Goal: Task Accomplishment & Management: Complete application form

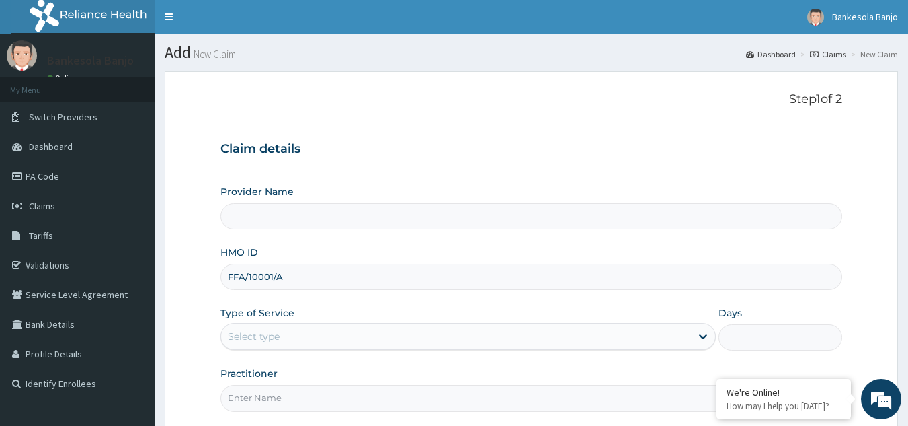
type input "Reliance Family Clinics (RFC) - [GEOGRAPHIC_DATA]"
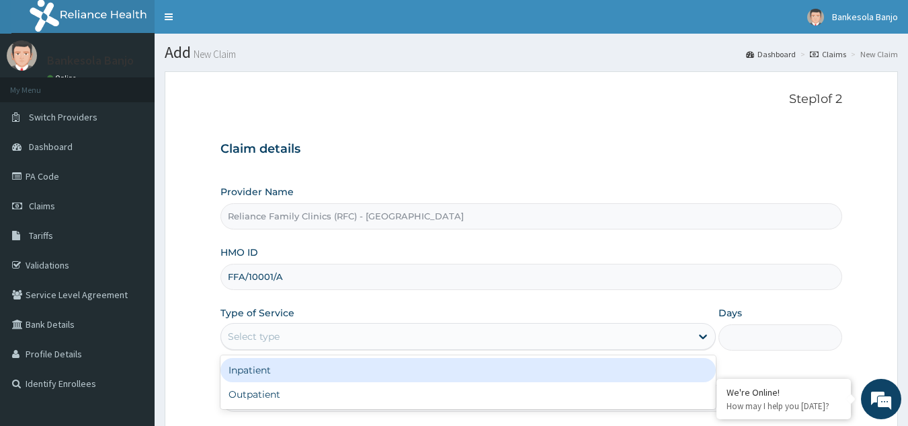
click at [313, 325] on div "Select type" at bounding box center [456, 336] width 470 height 22
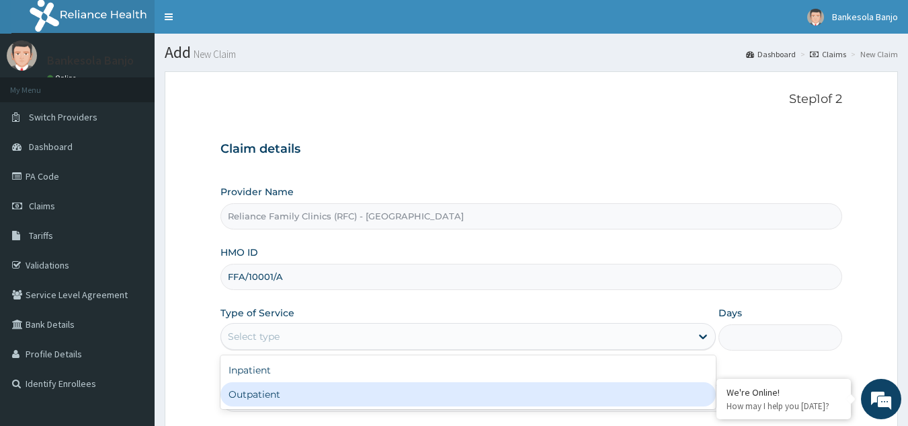
click at [319, 392] on div "Outpatient" at bounding box center [469, 394] width 496 height 24
type input "1"
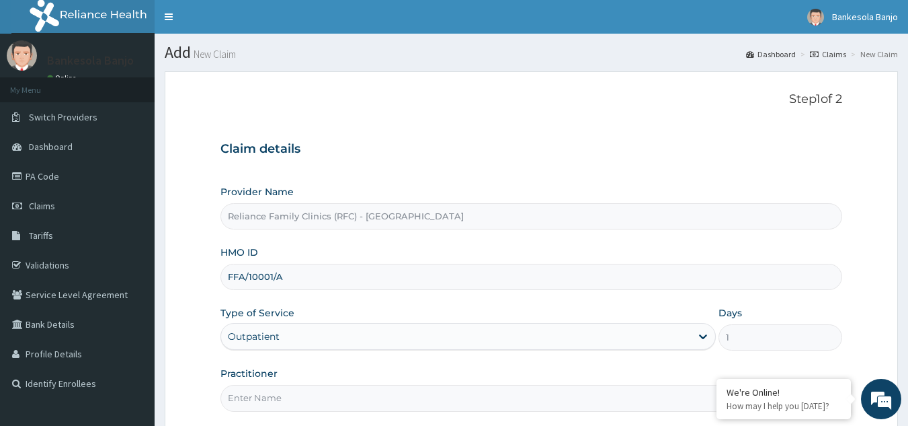
scroll to position [127, 0]
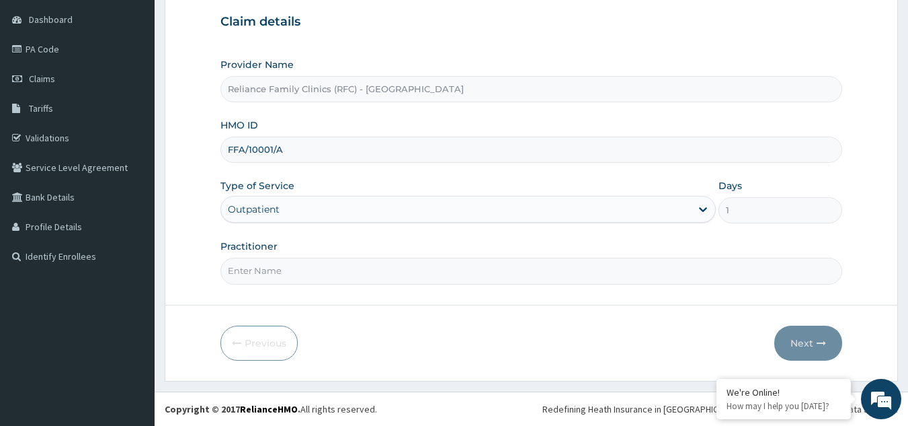
click at [581, 270] on input "Practitioner" at bounding box center [532, 271] width 623 height 26
type input "Dr Farida"
click at [807, 353] on button "Next" at bounding box center [809, 342] width 68 height 35
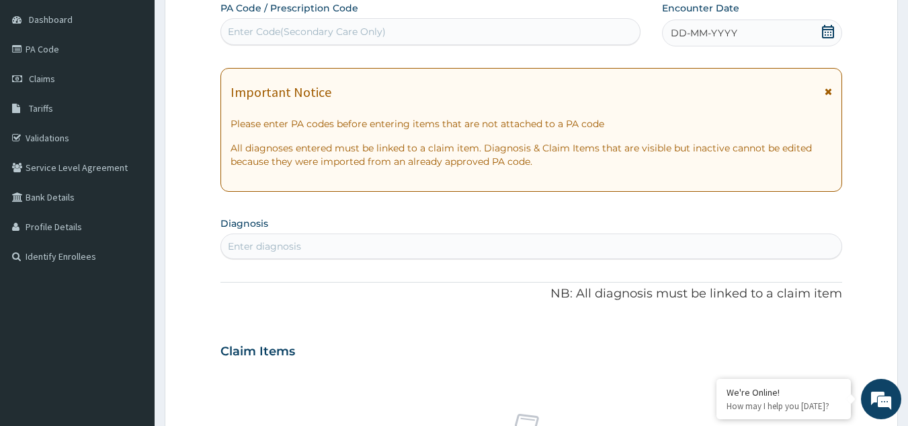
click at [827, 27] on icon at bounding box center [828, 31] width 12 height 13
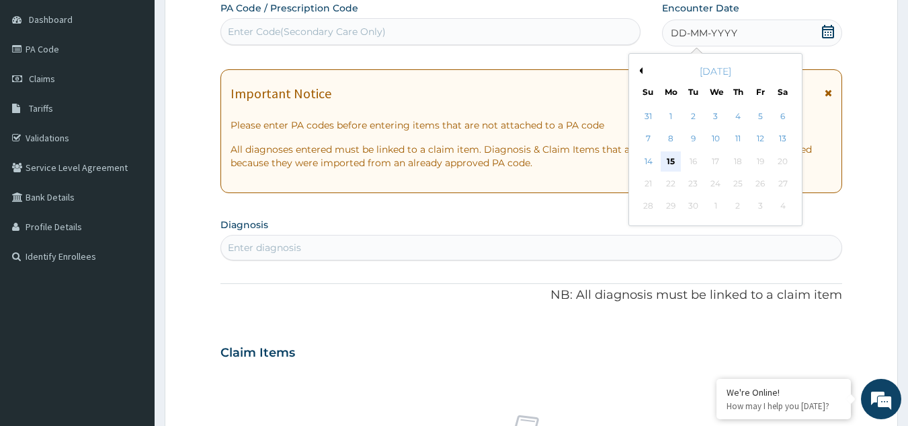
click at [665, 157] on div "15" at bounding box center [671, 161] width 20 height 20
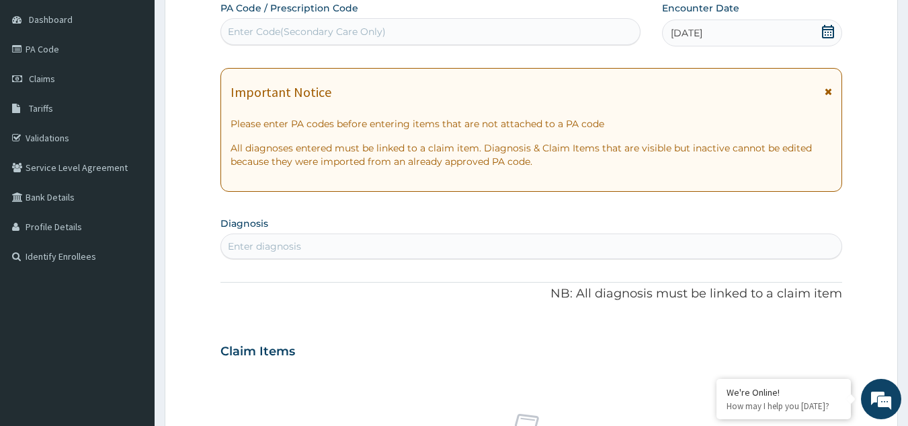
click at [494, 241] on div "Enter diagnosis" at bounding box center [531, 246] width 621 height 22
type input "rhin"
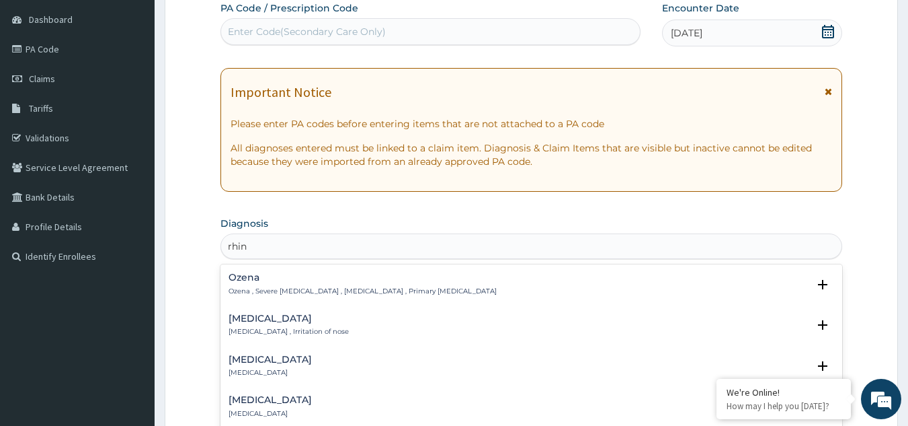
click at [290, 331] on p "Rhinitis , Irritation of nose" at bounding box center [289, 331] width 120 height 9
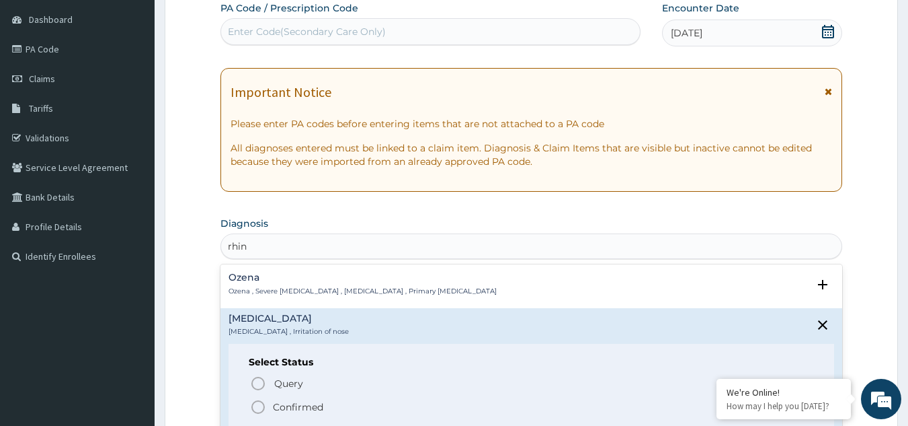
click at [260, 404] on icon "status option filled" at bounding box center [258, 407] width 16 height 16
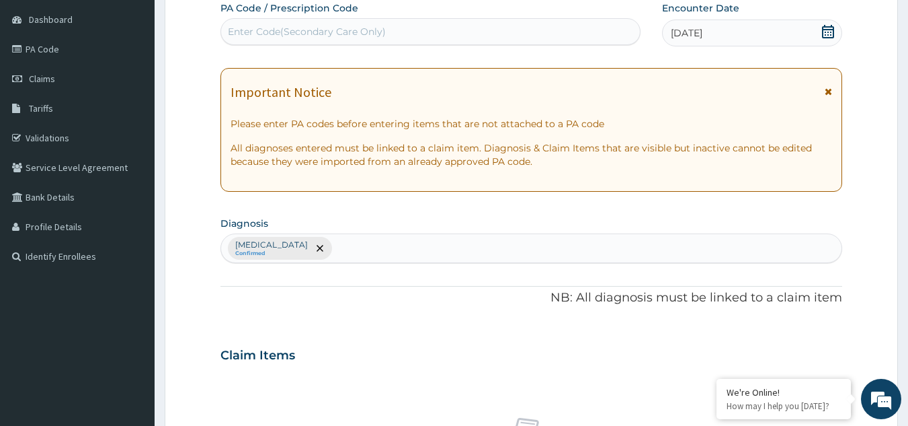
scroll to position [544, 0]
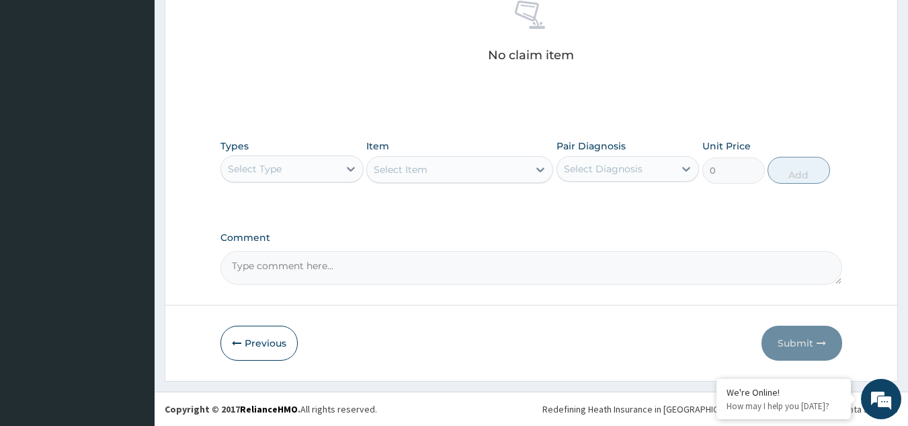
click at [320, 190] on div "Types Select Type Item Select Item Pair Diagnosis Select Diagnosis Unit Price 0…" at bounding box center [532, 161] width 623 height 58
click at [320, 170] on div "Select Type" at bounding box center [280, 169] width 118 height 22
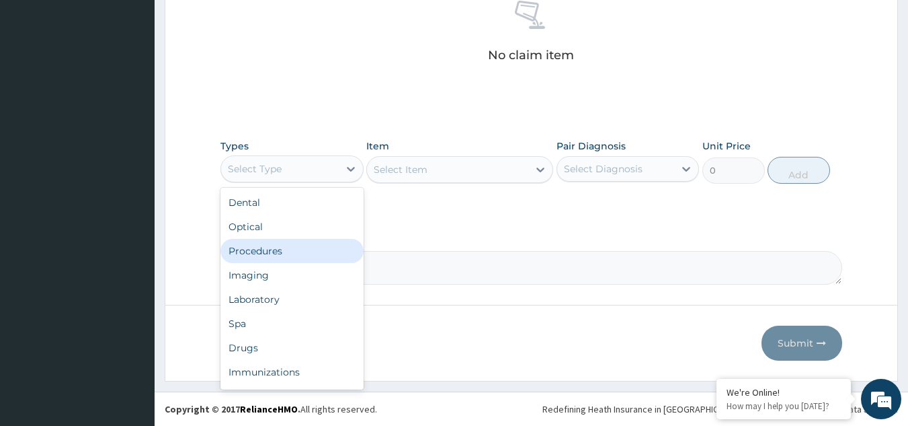
click at [315, 252] on div "Procedures" at bounding box center [292, 251] width 143 height 24
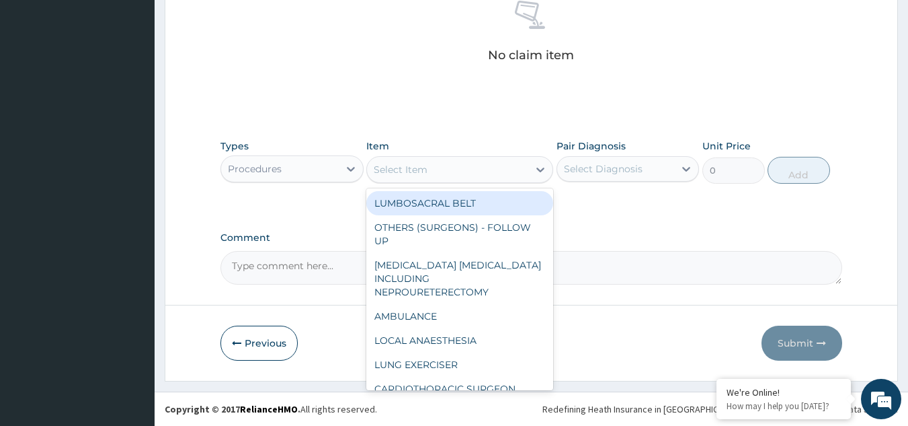
click at [462, 161] on div "Select Item" at bounding box center [447, 170] width 161 height 22
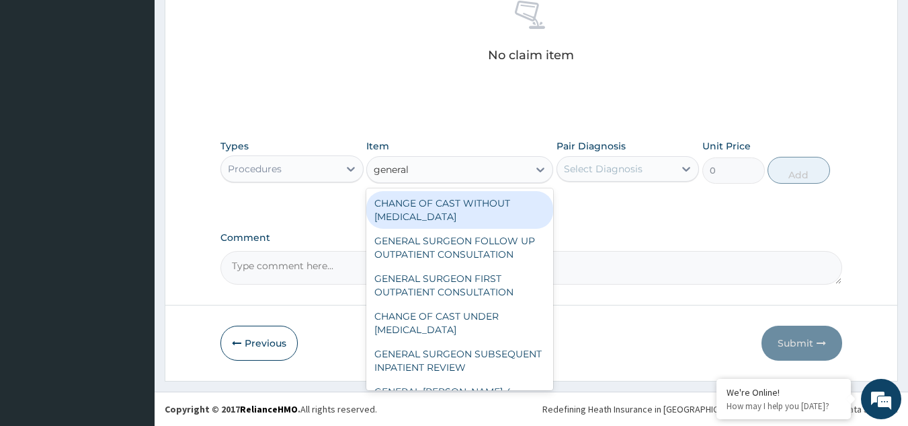
type input "general p"
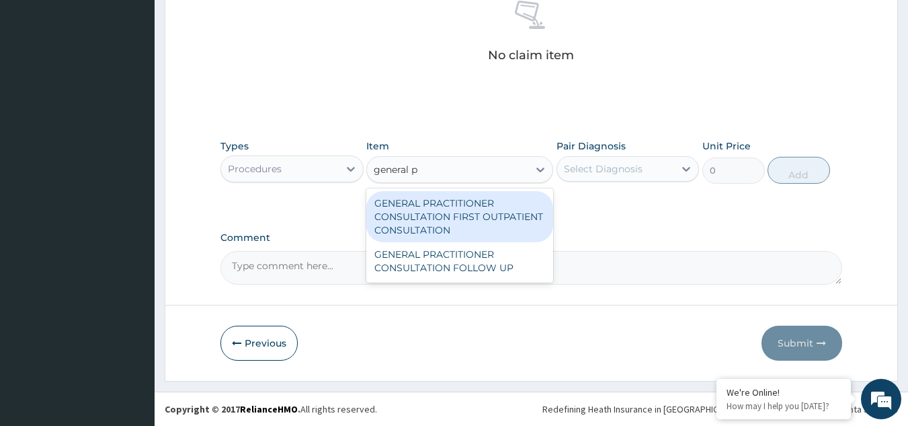
click at [462, 214] on div "GENERAL PRACTITIONER CONSULTATION FIRST OUTPATIENT CONSULTATION" at bounding box center [459, 216] width 187 height 51
type input "3370.125"
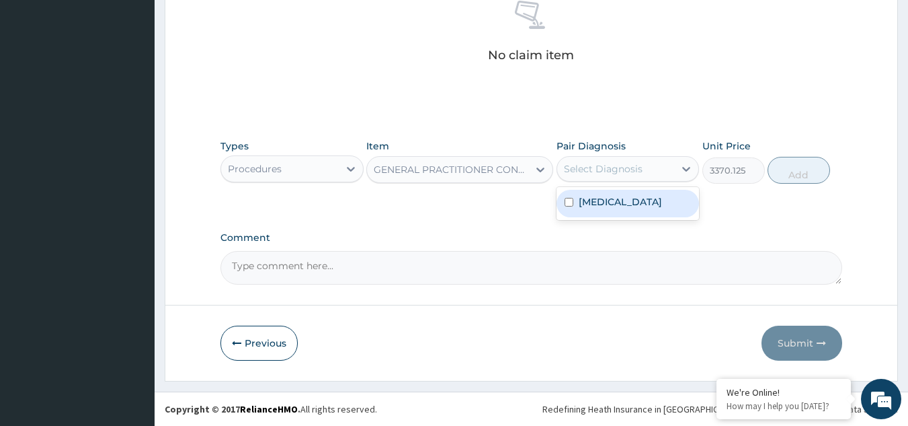
click at [592, 173] on div "Select Diagnosis" at bounding box center [603, 168] width 79 height 13
click at [602, 210] on div "Rhinitis" at bounding box center [628, 204] width 143 height 28
checkbox input "true"
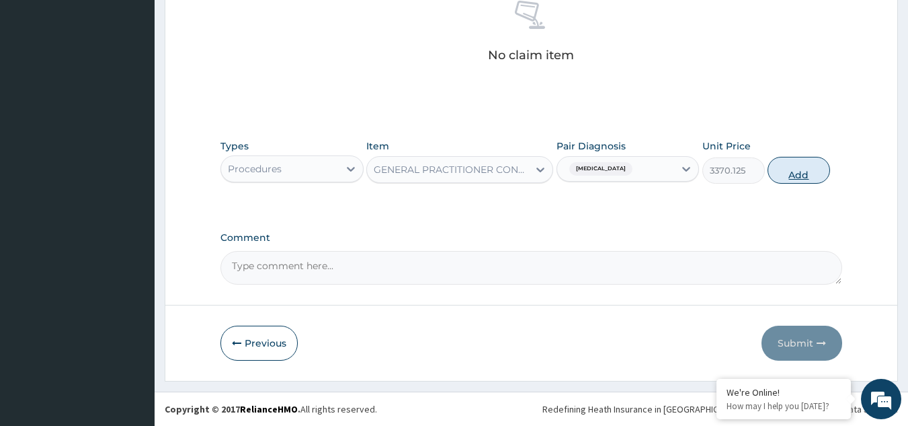
click at [789, 179] on button "Add" at bounding box center [799, 170] width 63 height 27
type input "0"
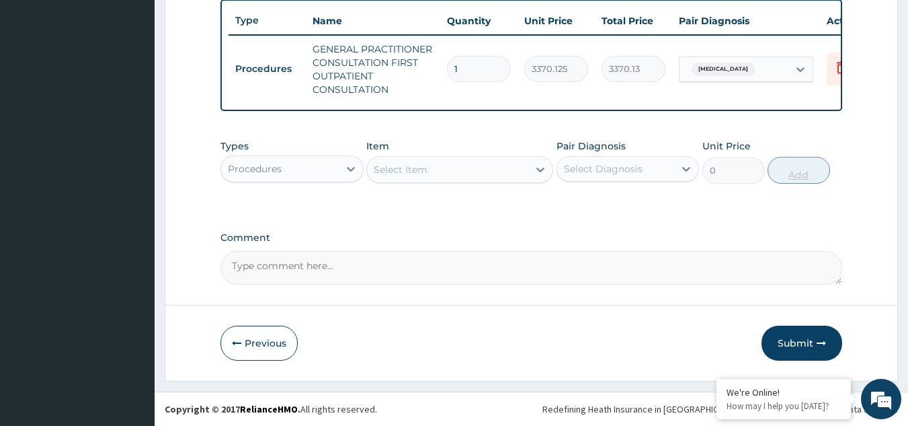
scroll to position [511, 0]
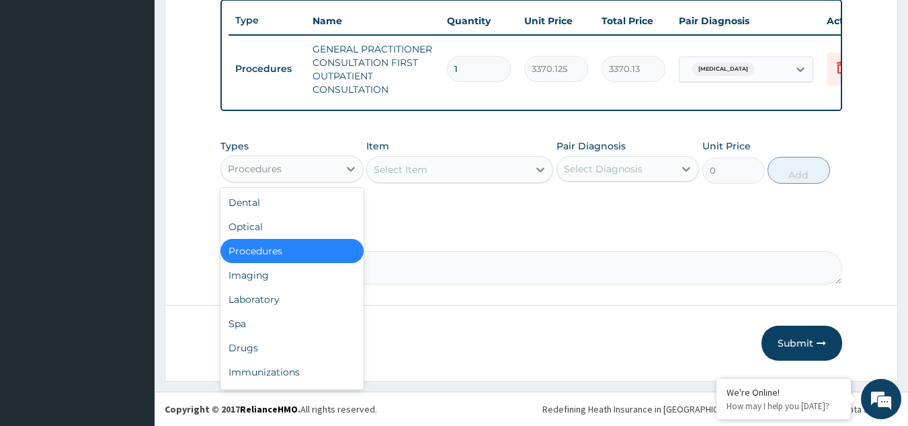
click at [313, 169] on div "Procedures" at bounding box center [280, 169] width 118 height 22
click at [268, 344] on div "Drugs" at bounding box center [292, 347] width 143 height 24
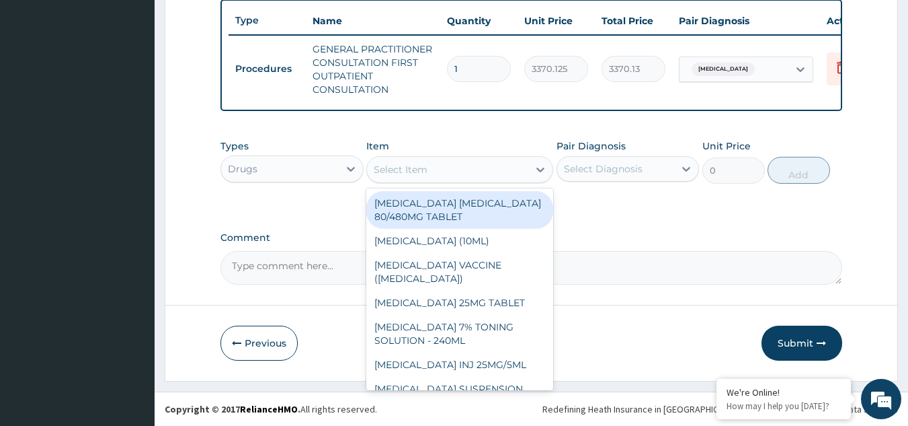
click at [418, 175] on div "Select Item" at bounding box center [401, 169] width 54 height 13
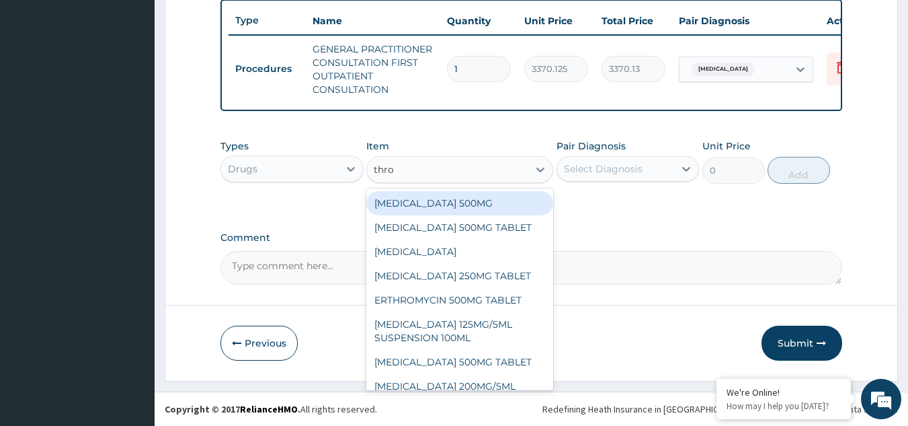
type input "throa"
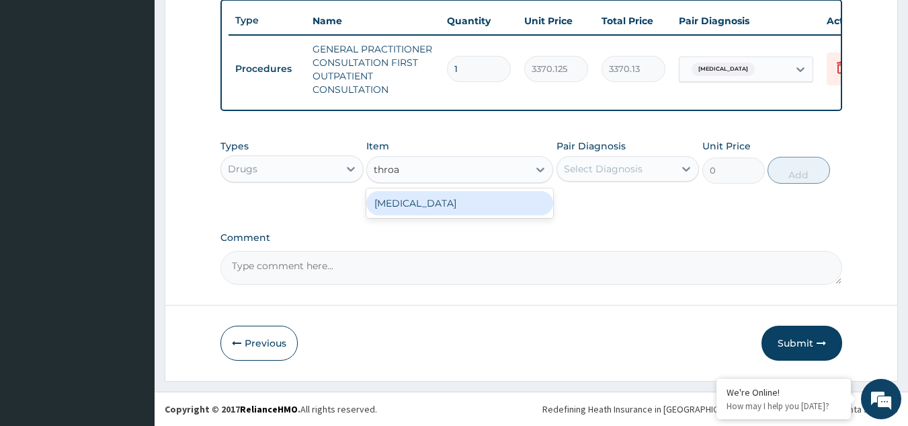
click at [444, 202] on div "THROAT LOZENGE" at bounding box center [459, 203] width 187 height 24
type input "96"
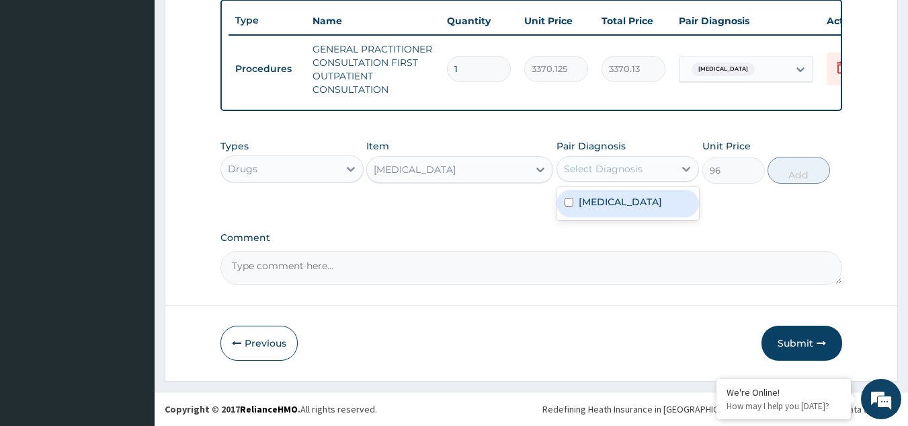
drag, startPoint x: 628, startPoint y: 161, endPoint x: 623, endPoint y: 206, distance: 46.0
click at [623, 182] on div "option Rhinitis, selected. option Rhinitis focused, 1 of 1. 1 result available.…" at bounding box center [628, 169] width 143 height 26
click at [623, 206] on div "Rhinitis" at bounding box center [628, 204] width 143 height 28
checkbox input "true"
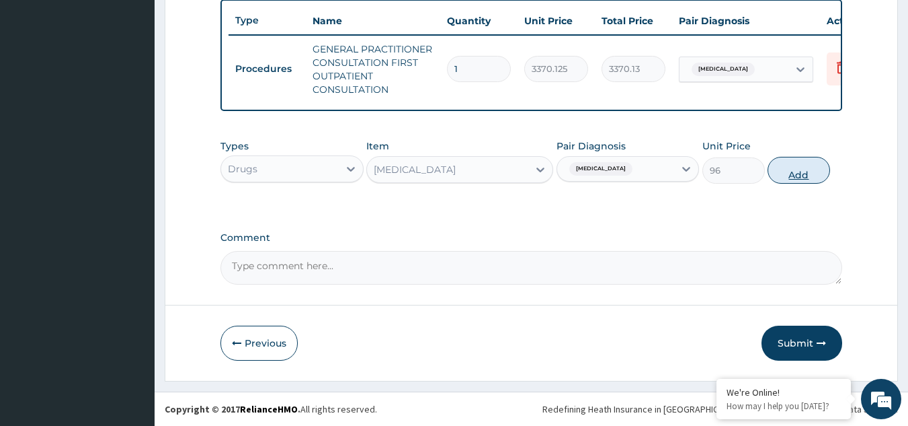
click at [800, 166] on button "Add" at bounding box center [799, 170] width 63 height 27
type input "0"
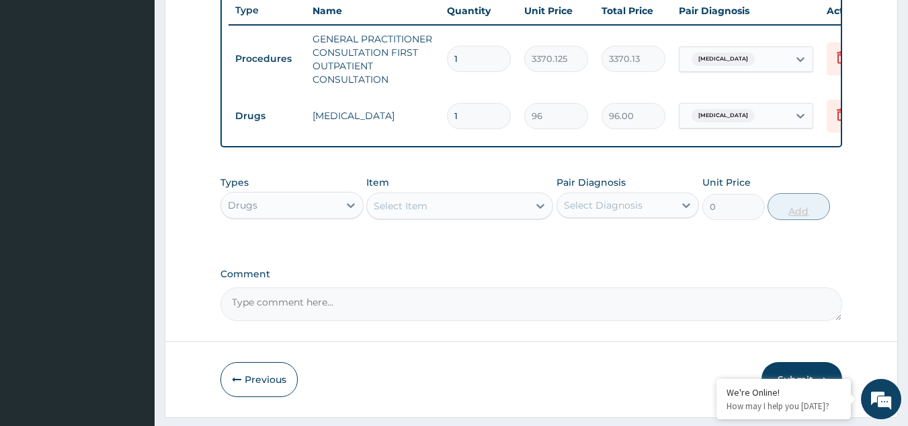
type input "12"
type input "1152.00"
type input "12"
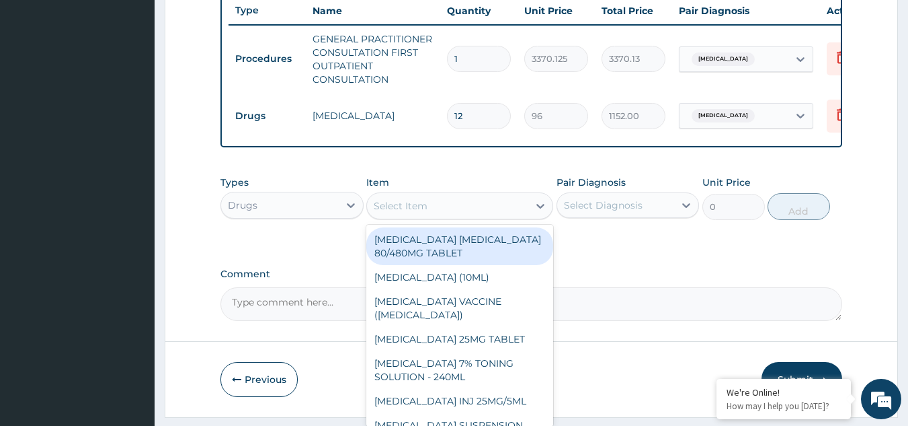
click at [518, 213] on div "Select Item" at bounding box center [447, 206] width 161 height 22
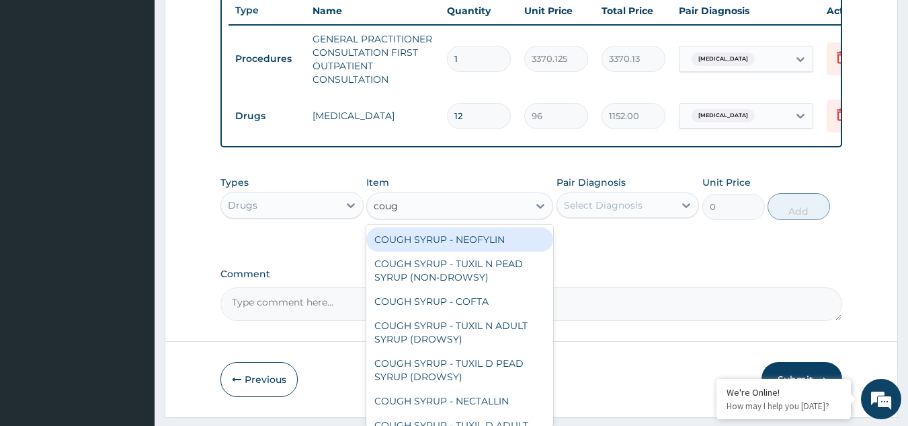
type input "cough"
click at [491, 251] on div "COUGH SYRUP - NEOFYLIN" at bounding box center [459, 239] width 187 height 24
type input "2000"
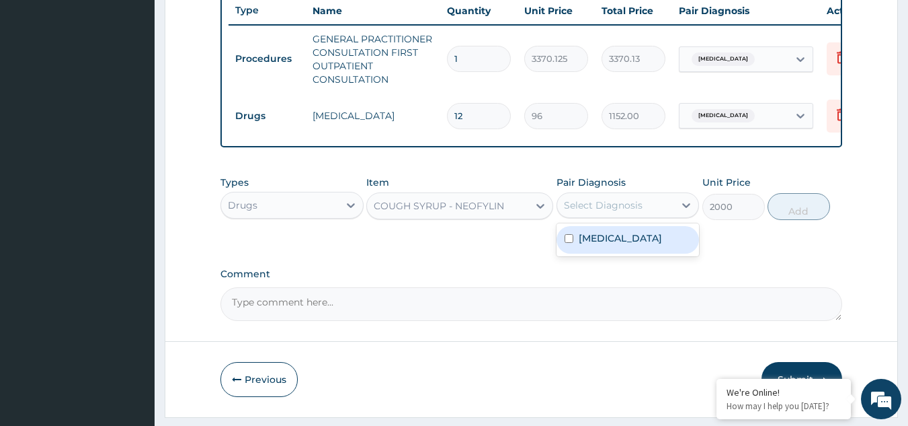
drag, startPoint x: 611, startPoint y: 221, endPoint x: 617, endPoint y: 244, distance: 24.1
click at [617, 218] on div "option Rhinitis, selected. option Rhinitis focused, 1 of 1. 1 result available.…" at bounding box center [628, 205] width 143 height 26
click at [617, 244] on div "Rhinitis" at bounding box center [628, 240] width 143 height 28
checkbox input "true"
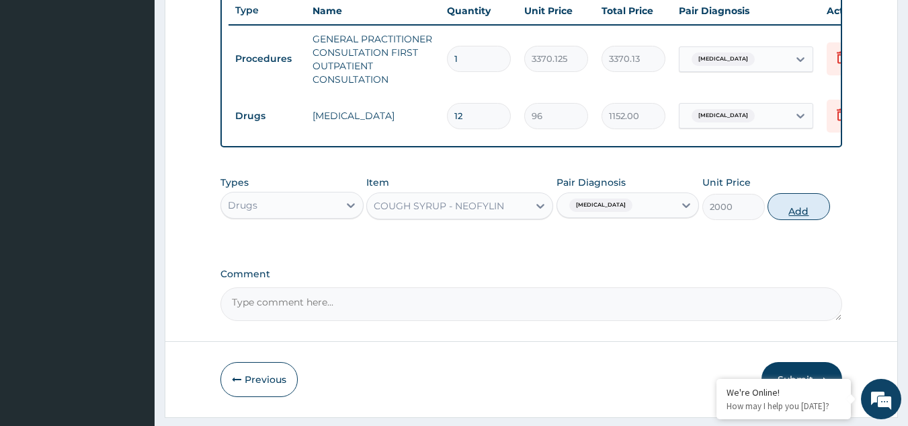
click at [793, 219] on button "Add" at bounding box center [799, 206] width 63 height 27
type input "0"
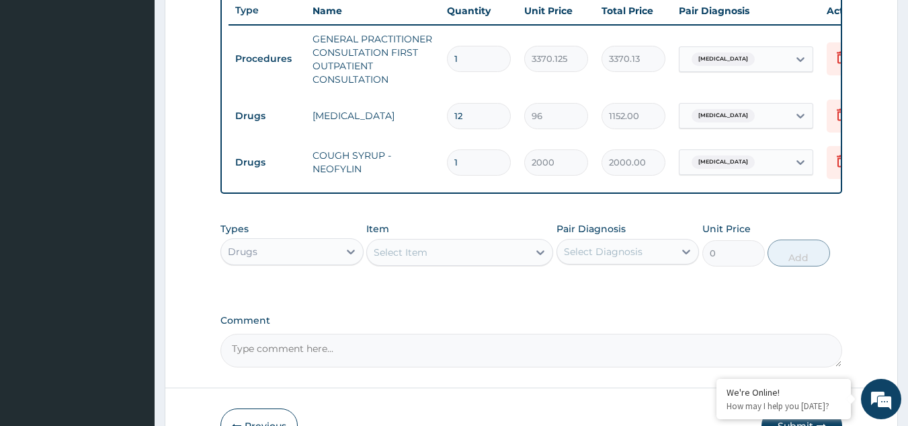
scroll to position [604, 0]
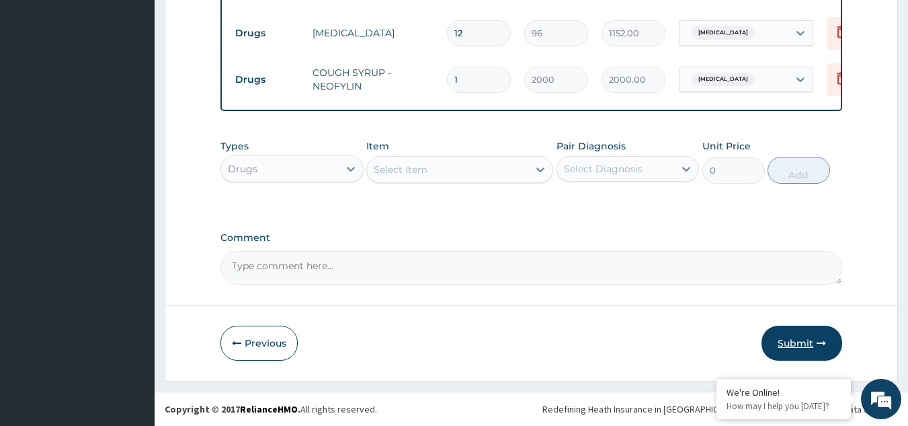
click at [776, 339] on button "Submit" at bounding box center [802, 342] width 81 height 35
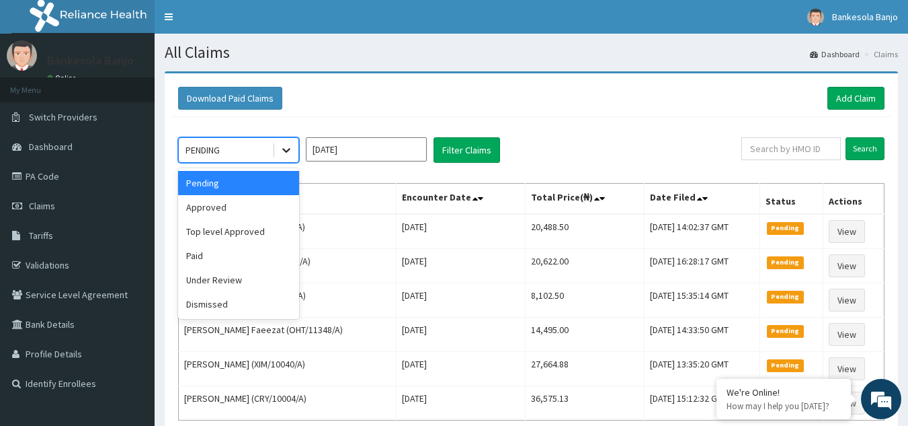
click at [279, 141] on div at bounding box center [286, 150] width 24 height 24
click at [257, 199] on div "Approved" at bounding box center [238, 207] width 121 height 24
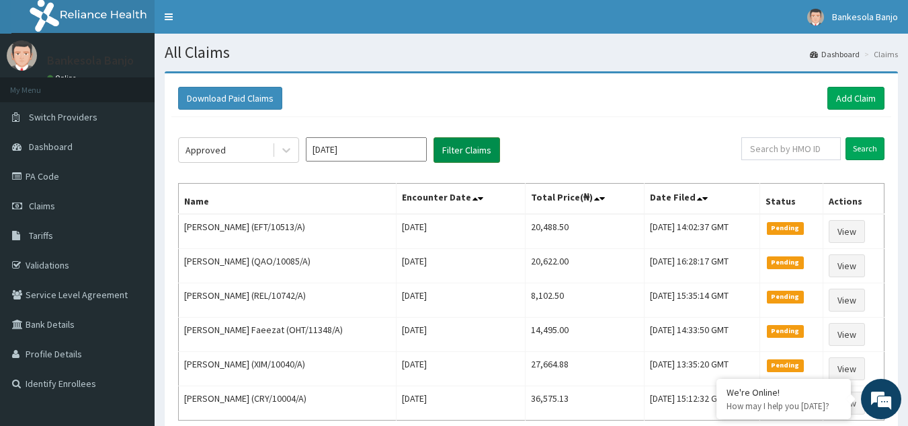
click at [477, 146] on button "Filter Claims" at bounding box center [467, 150] width 67 height 26
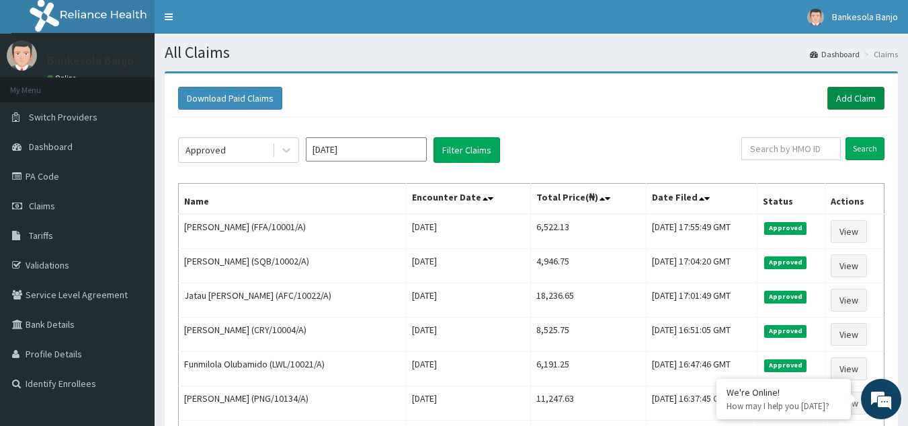
click at [844, 96] on link "Add Claim" at bounding box center [856, 98] width 57 height 23
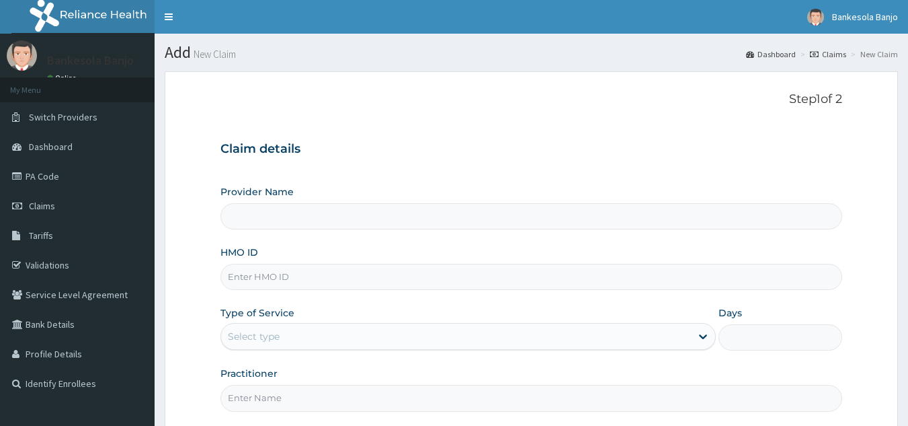
click at [444, 266] on input "HMO ID" at bounding box center [532, 277] width 623 height 26
paste input "ACU/10019/A"
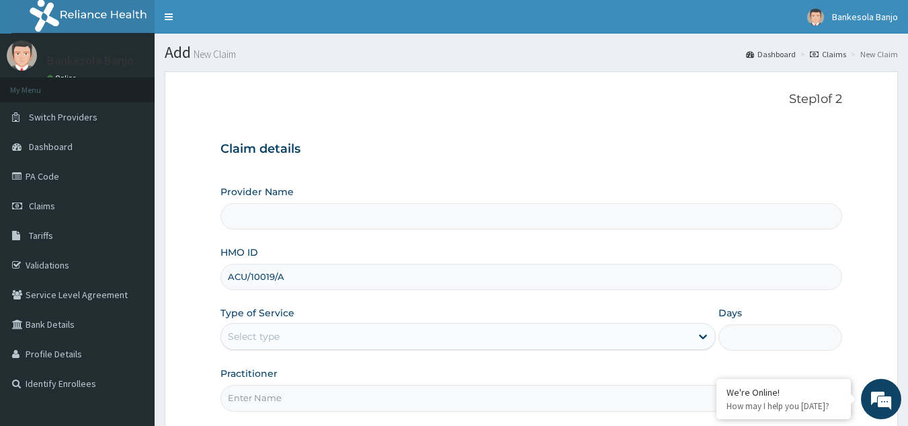
type input "ACU/10019/A"
click at [419, 326] on div "Select type" at bounding box center [456, 336] width 470 height 22
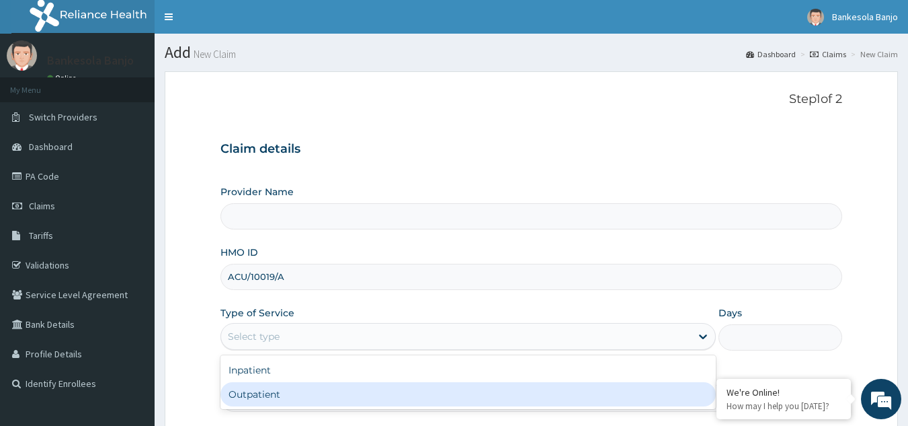
click at [340, 391] on div "Outpatient" at bounding box center [469, 394] width 496 height 24
type input "1"
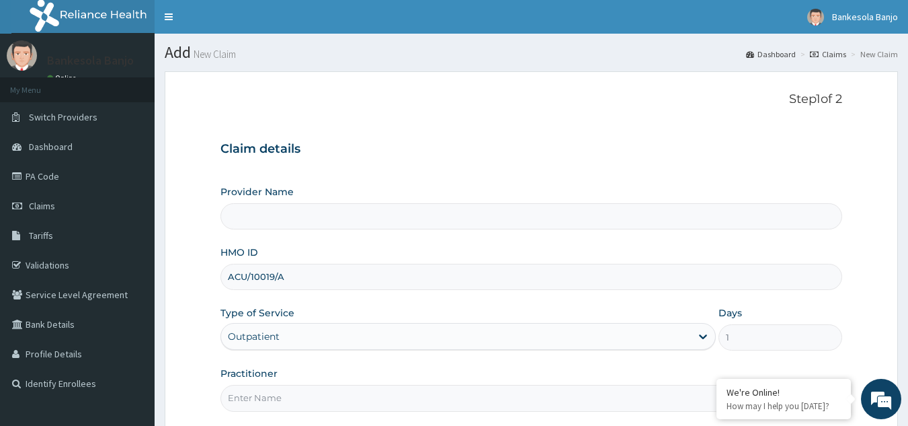
type input "Reliance Family Clinics (RFC) - Gbagada"
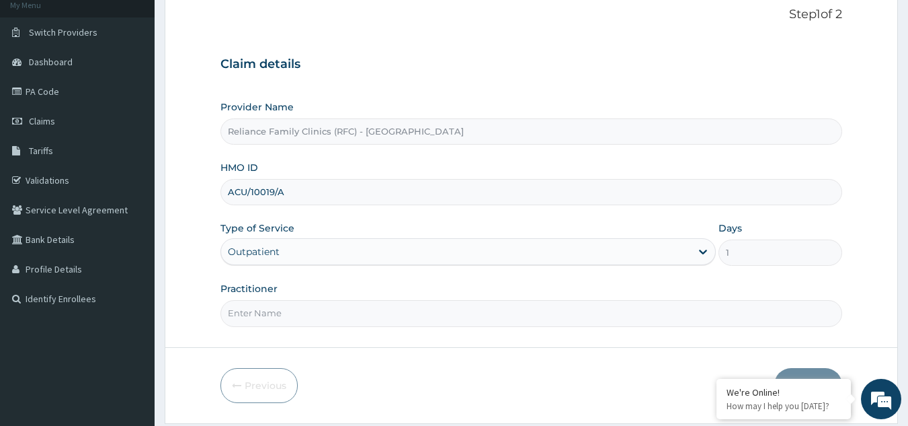
scroll to position [127, 0]
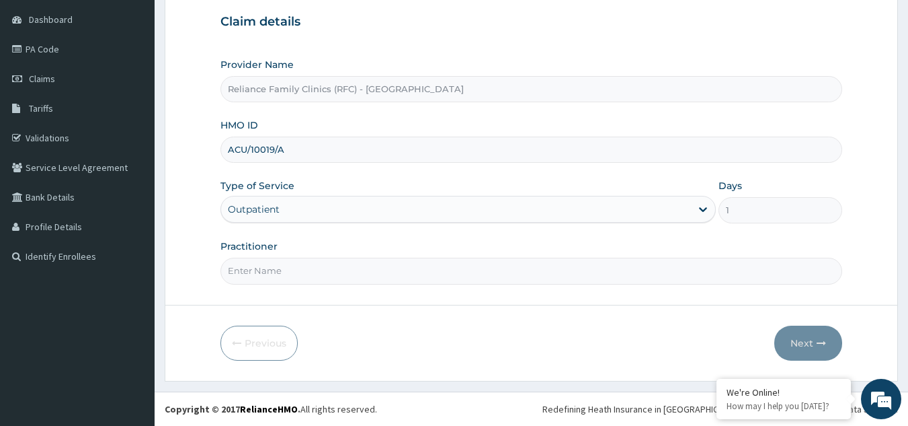
click at [711, 279] on input "Practitioner" at bounding box center [532, 271] width 623 height 26
type input "Dr Farida"
click at [796, 339] on button "Next" at bounding box center [809, 342] width 68 height 35
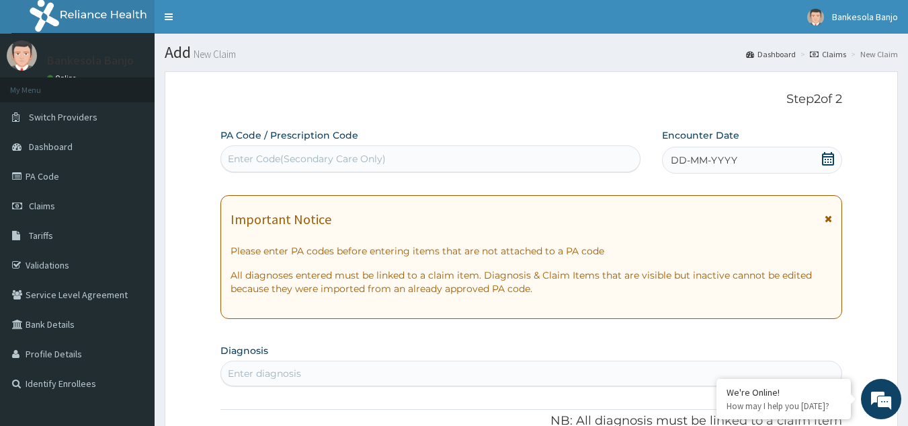
click at [837, 158] on div "DD-MM-YYYY" at bounding box center [752, 160] width 180 height 27
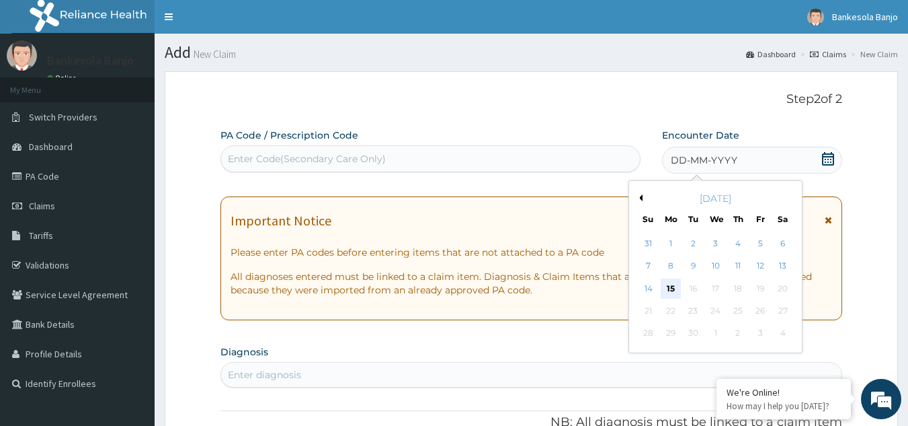
click at [669, 287] on div "15" at bounding box center [671, 288] width 20 height 20
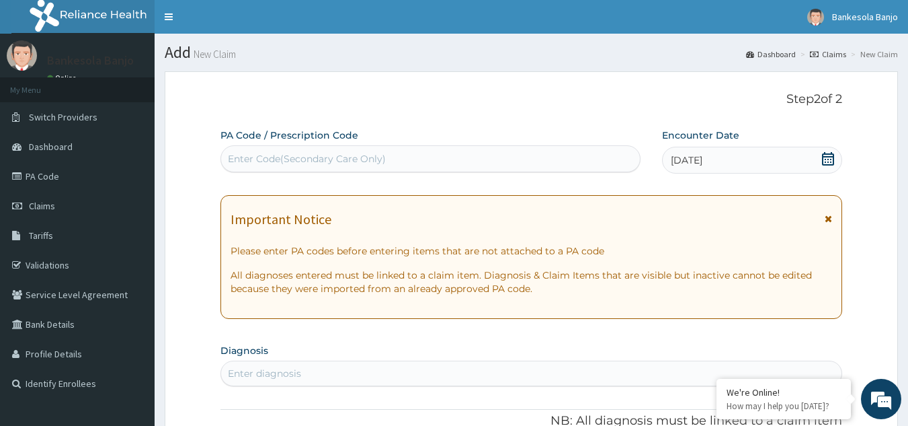
click at [338, 376] on div "Enter diagnosis" at bounding box center [531, 373] width 621 height 22
type input "wrist pain"
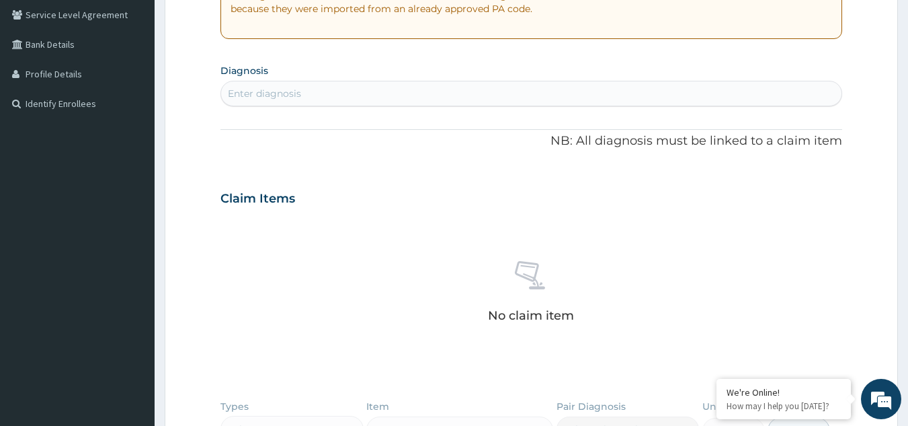
scroll to position [281, 0]
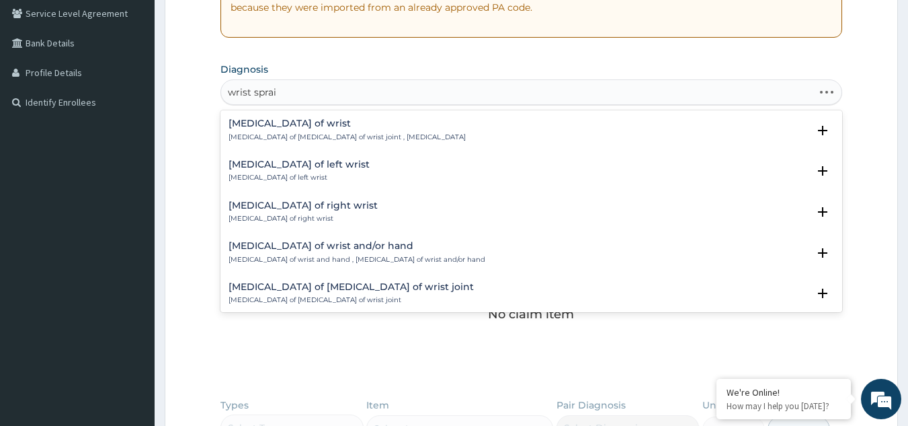
type input "wrist sprain"
click at [397, 139] on div "Sprain of wrist Sprain of wrist , Sprain of wrist joint , Wrist sprain" at bounding box center [532, 130] width 606 height 24
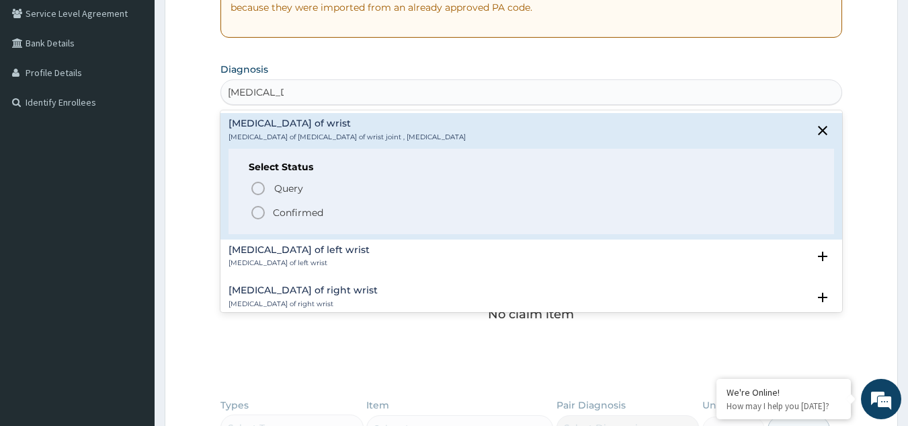
click at [255, 212] on icon "status option filled" at bounding box center [258, 212] width 16 height 16
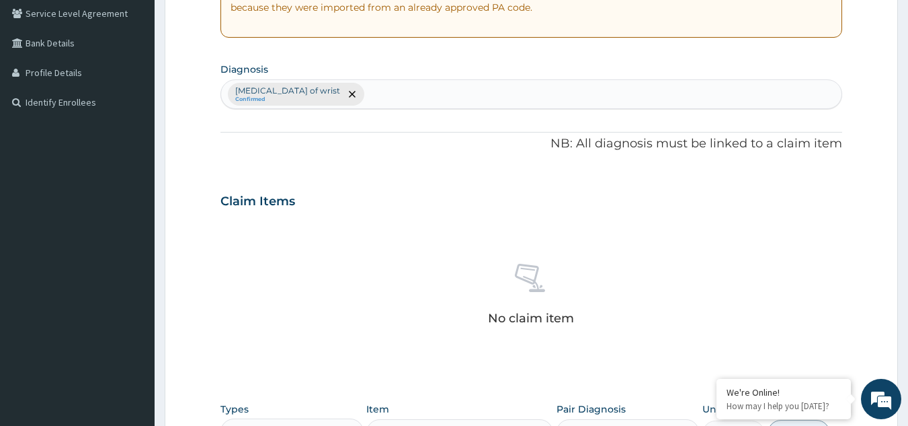
scroll to position [544, 0]
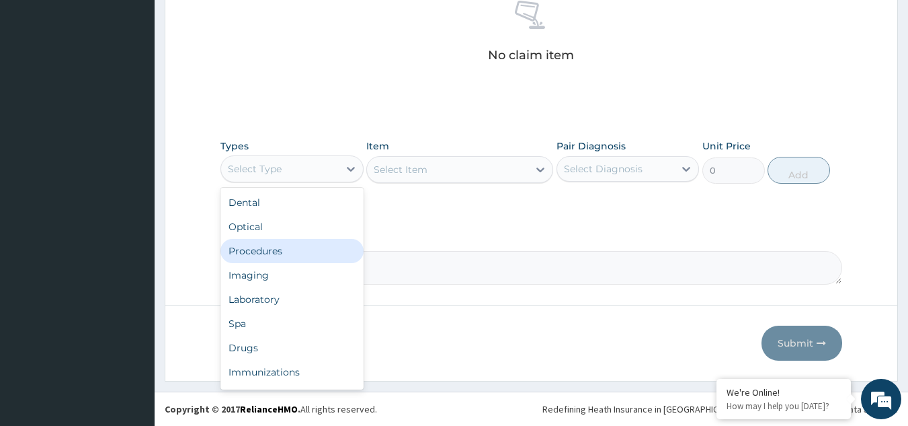
drag, startPoint x: 346, startPoint y: 176, endPoint x: 298, endPoint y: 264, distance: 99.6
click at [298, 182] on div "option Procedures focused, 3 of 10. 10 results available. Use Up and Down to ch…" at bounding box center [292, 168] width 143 height 27
click at [293, 249] on div "Procedures" at bounding box center [292, 251] width 143 height 24
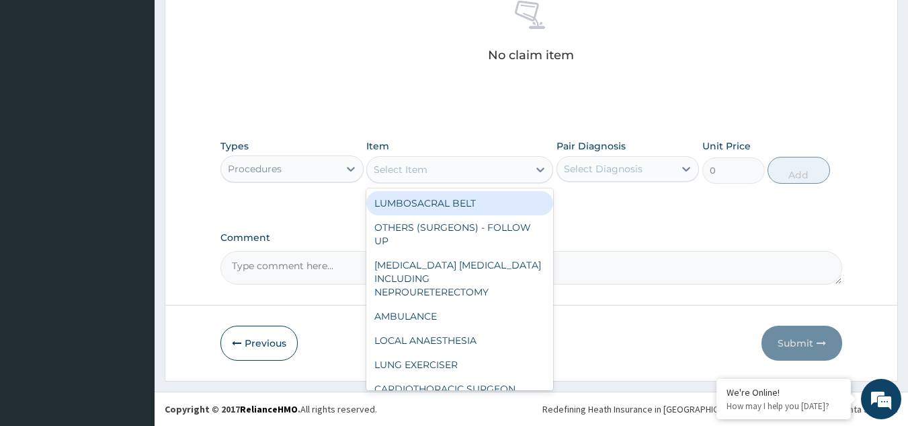
click at [444, 172] on div "Select Item" at bounding box center [447, 170] width 161 height 22
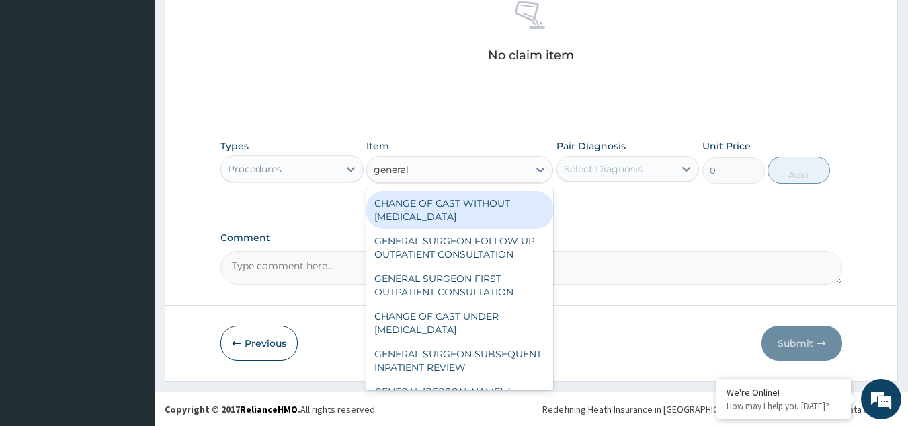
type input "general p"
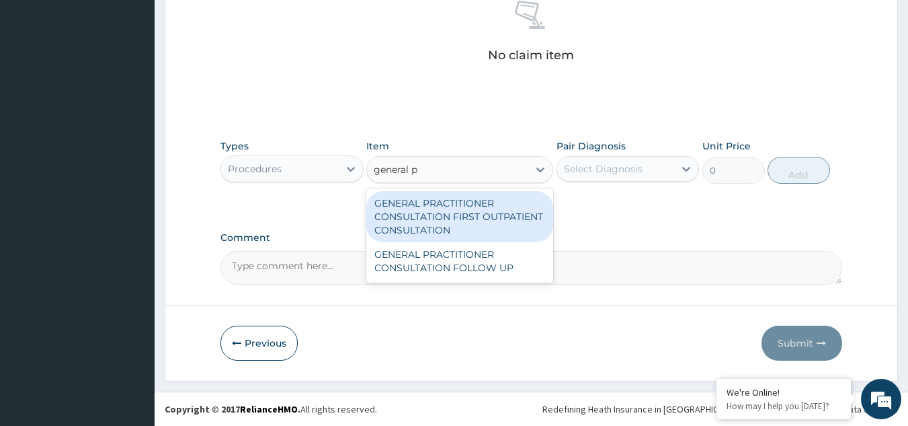
click at [452, 198] on div "GENERAL PRACTITIONER CONSULTATION FIRST OUTPATIENT CONSULTATION" at bounding box center [459, 216] width 187 height 51
type input "3370.125"
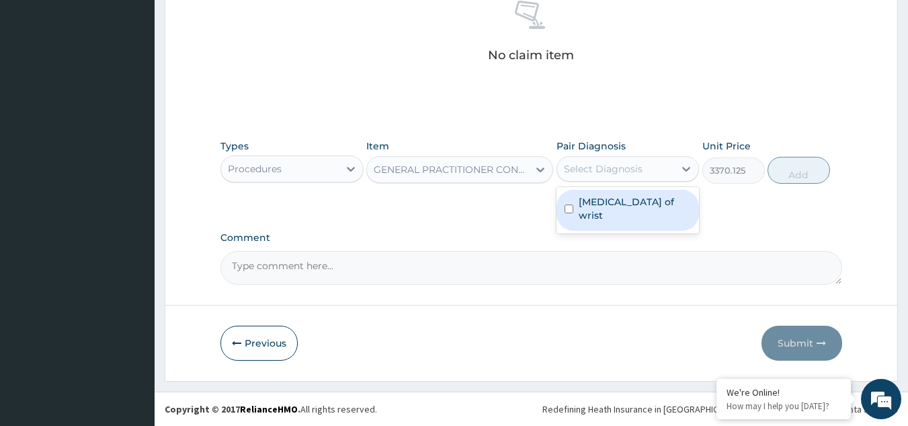
click at [604, 166] on div "Select Diagnosis" at bounding box center [603, 168] width 79 height 13
click at [610, 195] on label "Sprain of wrist" at bounding box center [635, 208] width 113 height 27
checkbox input "true"
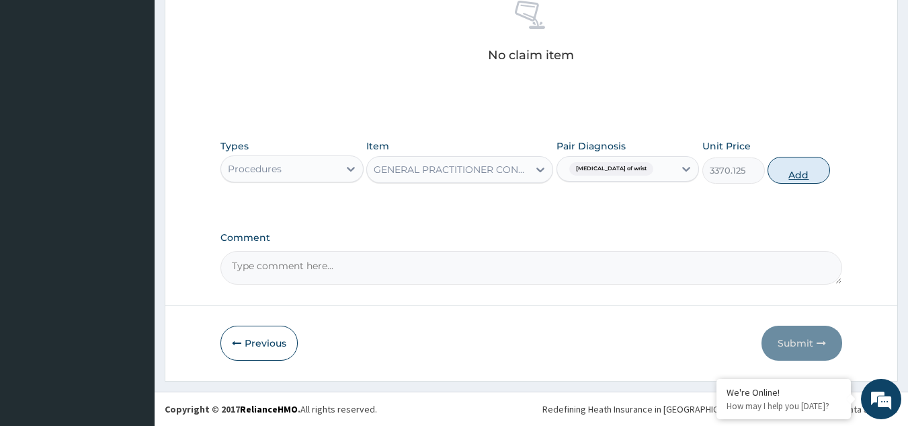
click at [814, 166] on button "Add" at bounding box center [799, 170] width 63 height 27
type input "0"
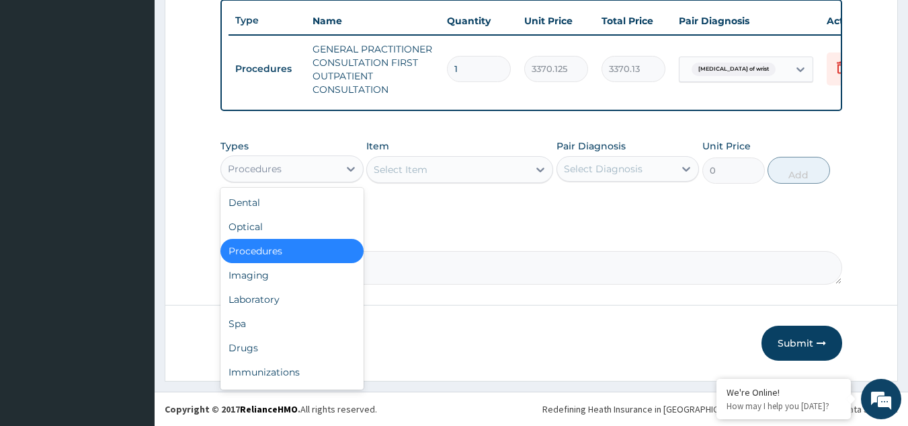
click at [292, 166] on div "Procedures" at bounding box center [280, 169] width 118 height 22
click at [271, 342] on div "Drugs" at bounding box center [292, 347] width 143 height 24
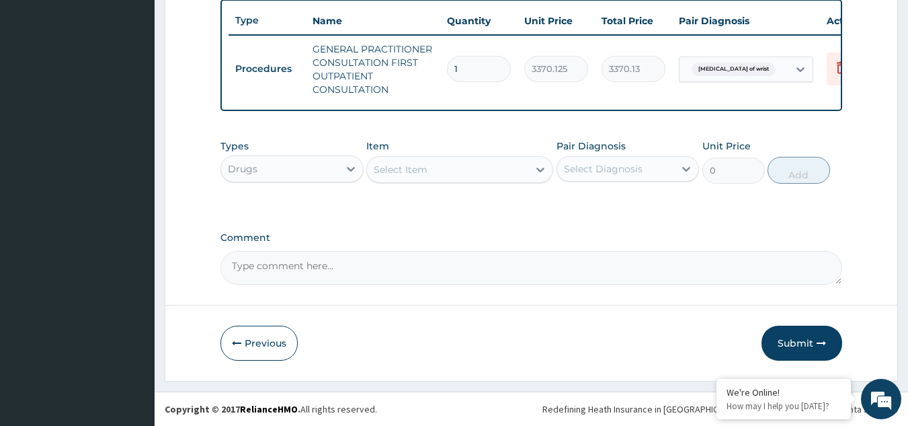
paste input "Arthrotec"
type input "Arthrotec"
click at [311, 161] on div "Drugs" at bounding box center [280, 169] width 118 height 22
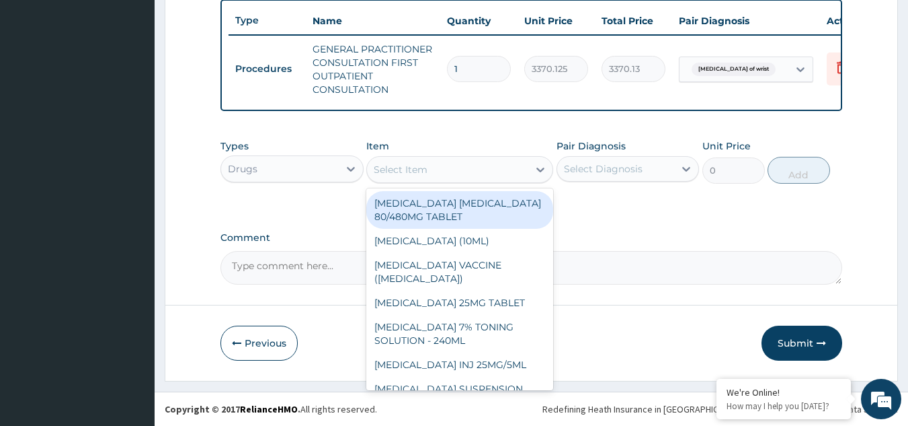
click at [422, 171] on div "Select Item" at bounding box center [401, 169] width 54 height 13
paste input "Arthrotec"
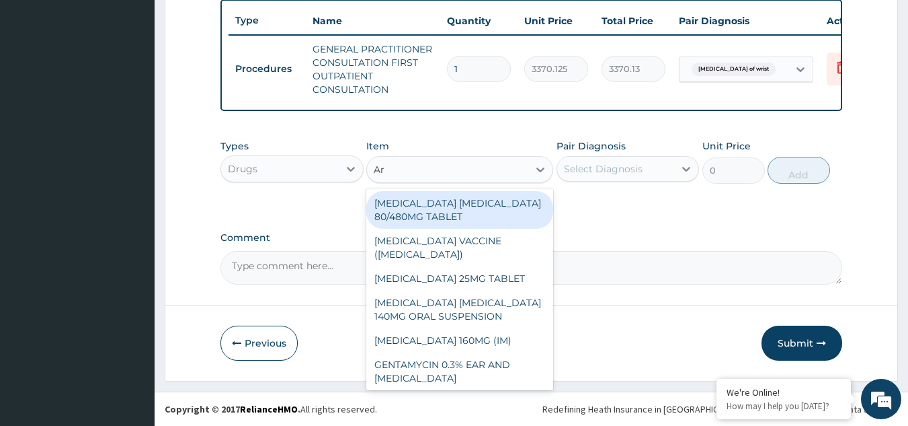
type input "A"
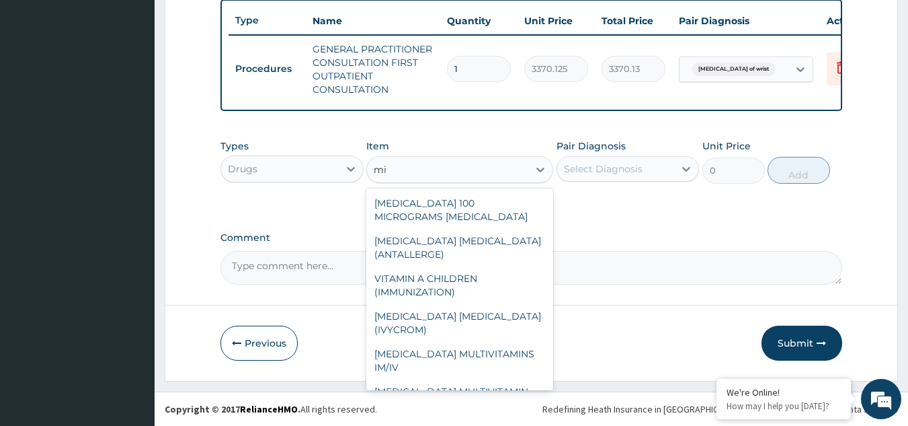
type input "m"
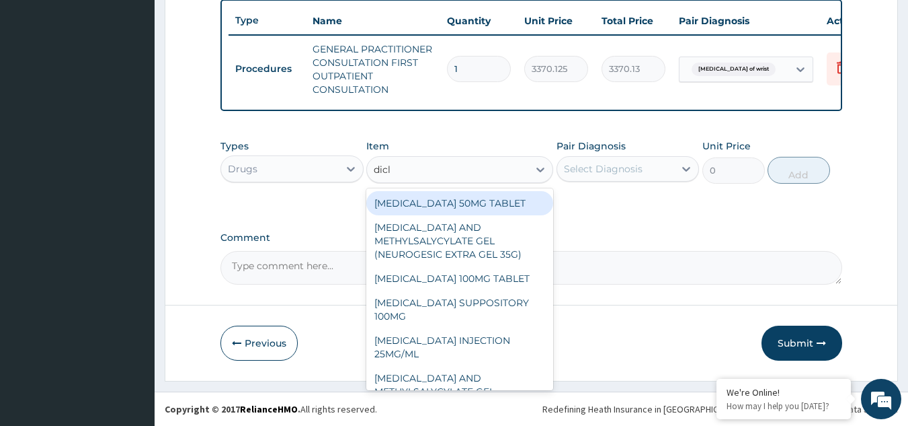
type input "diclo"
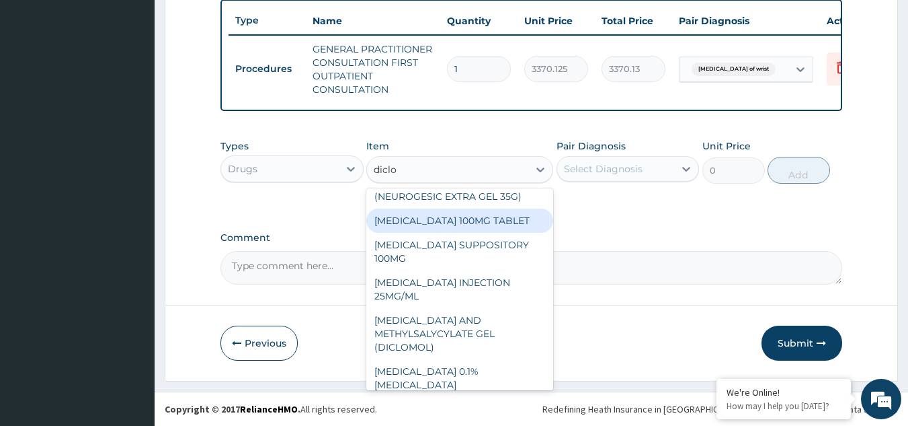
scroll to position [67, 0]
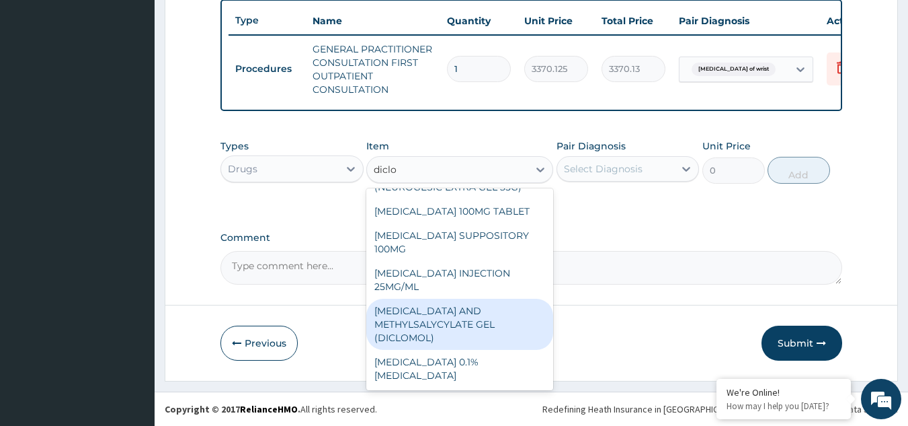
click at [450, 338] on div "DICLOFENAC AND METHYLSALYCYLATE GEL (DICLOMOL)" at bounding box center [459, 324] width 187 height 51
type input "1437.5"
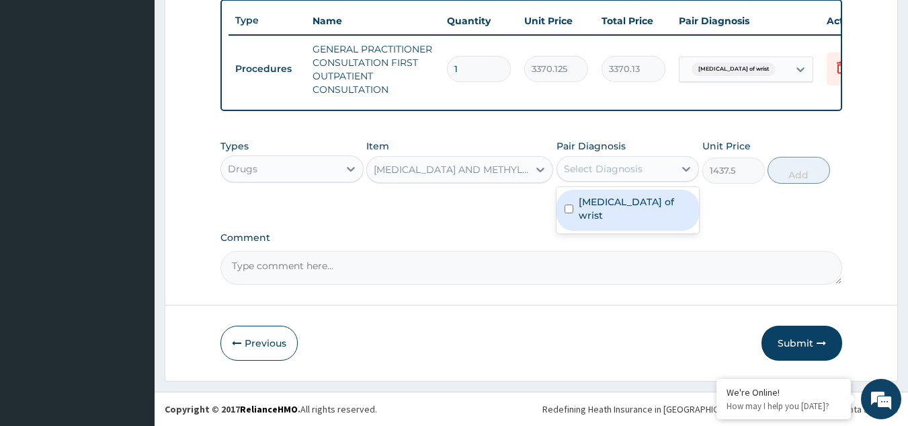
click at [634, 169] on div "Select Diagnosis" at bounding box center [603, 168] width 79 height 13
click at [635, 197] on label "Sprain of wrist" at bounding box center [635, 208] width 113 height 27
checkbox input "true"
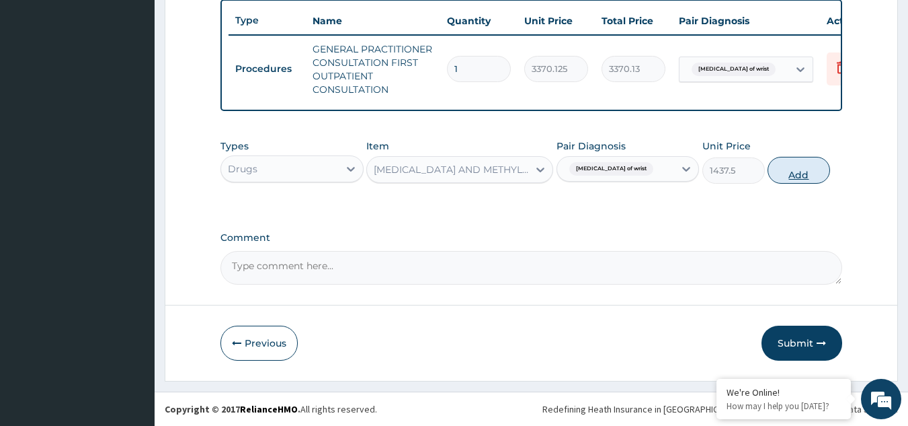
click at [791, 164] on button "Add" at bounding box center [799, 170] width 63 height 27
type input "0"
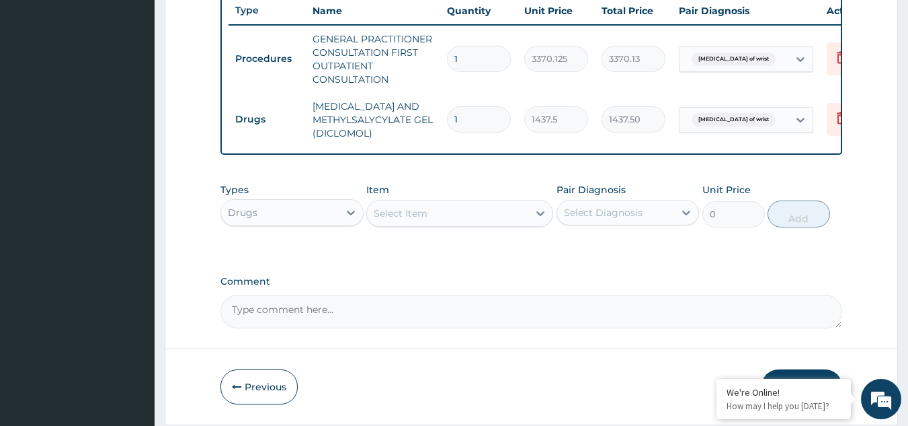
scroll to position [565, 0]
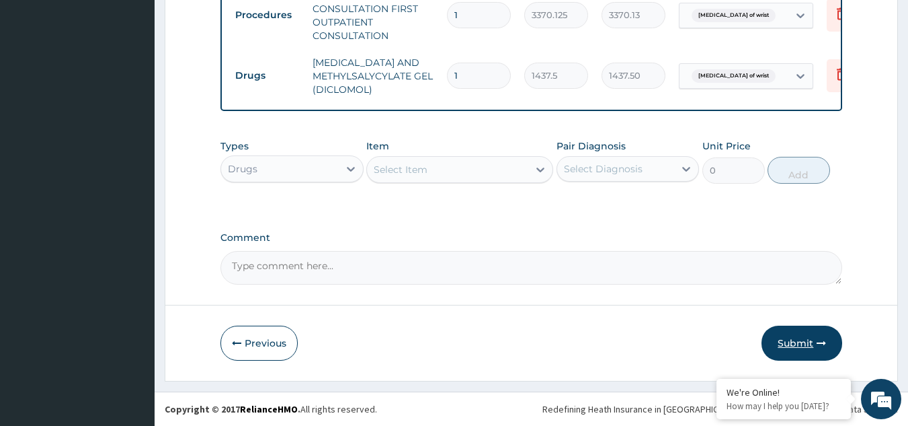
click at [773, 334] on button "Submit" at bounding box center [802, 342] width 81 height 35
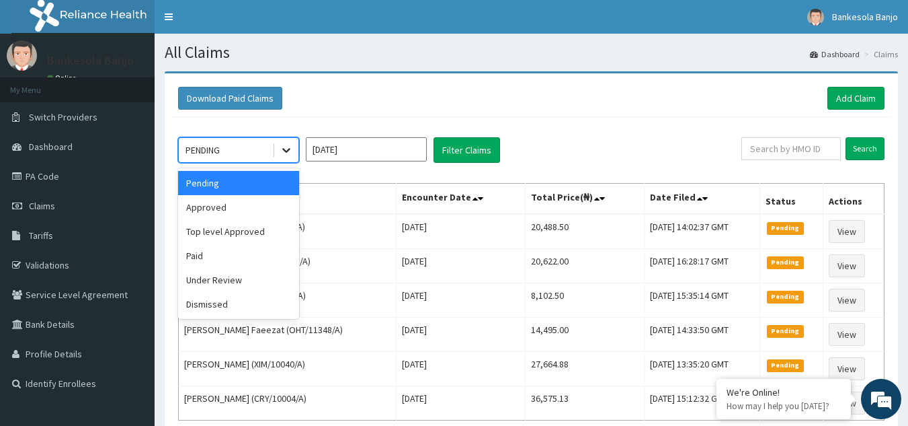
click at [286, 145] on icon at bounding box center [286, 149] width 13 height 13
click at [266, 209] on div "Approved" at bounding box center [238, 207] width 121 height 24
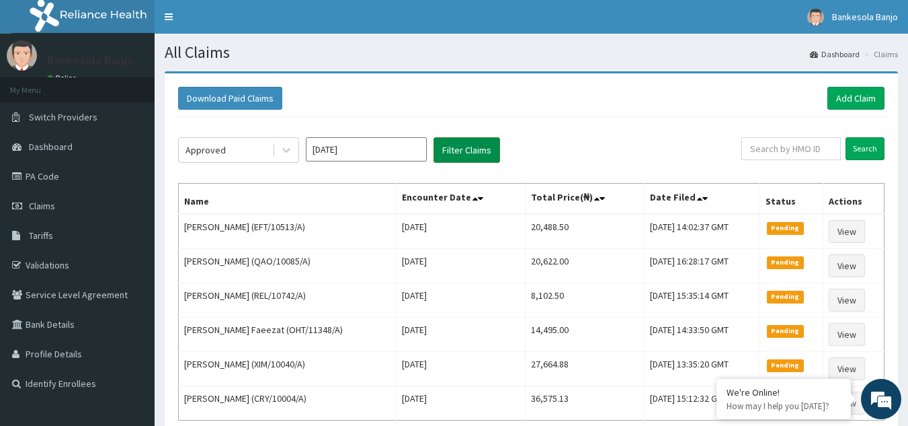
click at [462, 150] on button "Filter Claims" at bounding box center [467, 150] width 67 height 26
